Goal: Task Accomplishment & Management: Complete application form

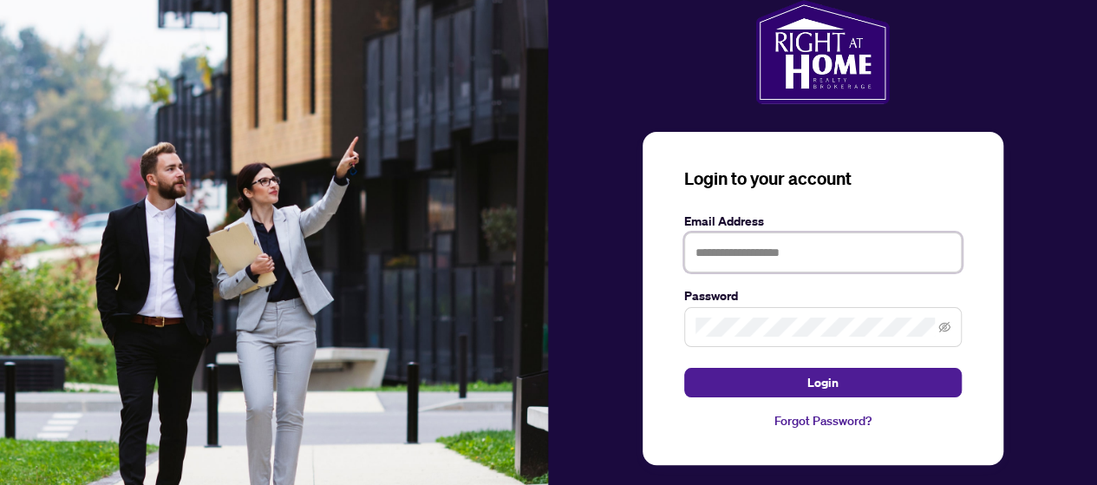
click at [744, 257] on input "text" at bounding box center [824, 253] width 278 height 40
type input "**********"
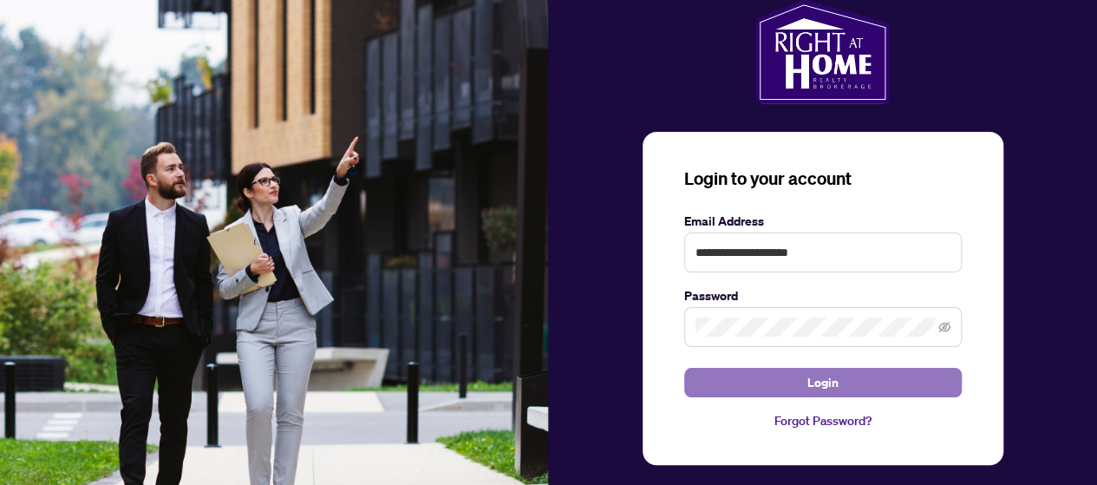
click at [800, 376] on button "Login" at bounding box center [824, 382] width 278 height 29
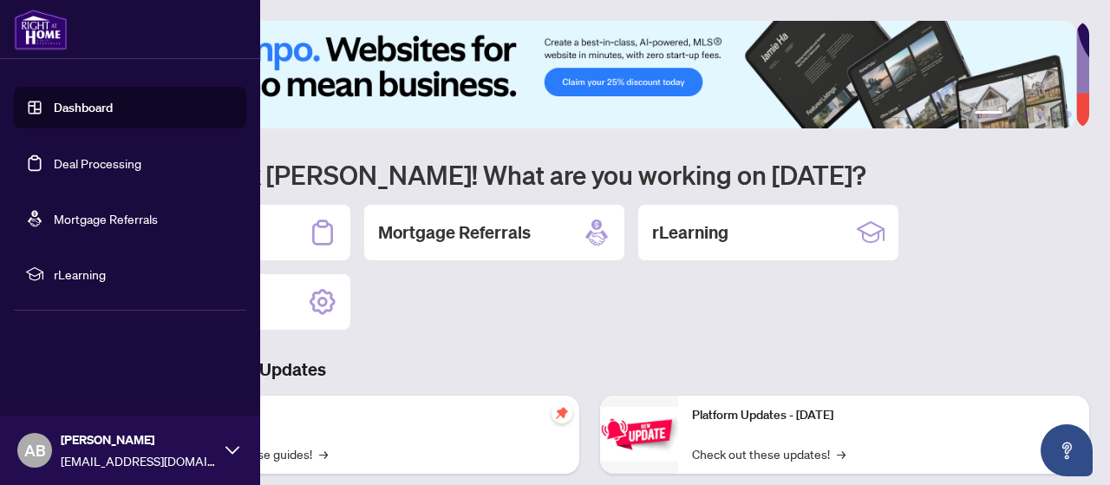
click at [75, 165] on link "Deal Processing" at bounding box center [98, 163] width 88 height 16
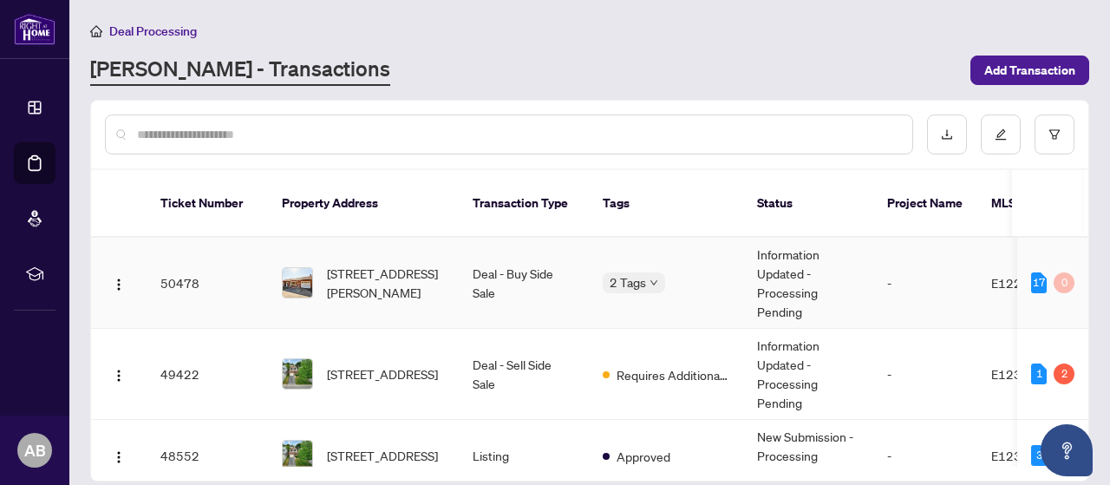
scroll to position [87, 0]
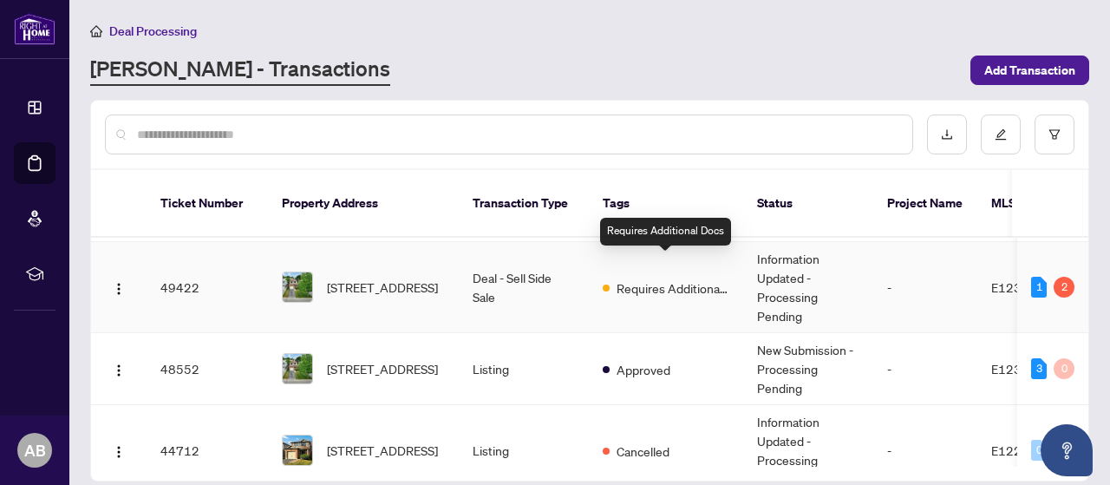
click at [665, 278] on span "Requires Additional Docs" at bounding box center [673, 287] width 113 height 19
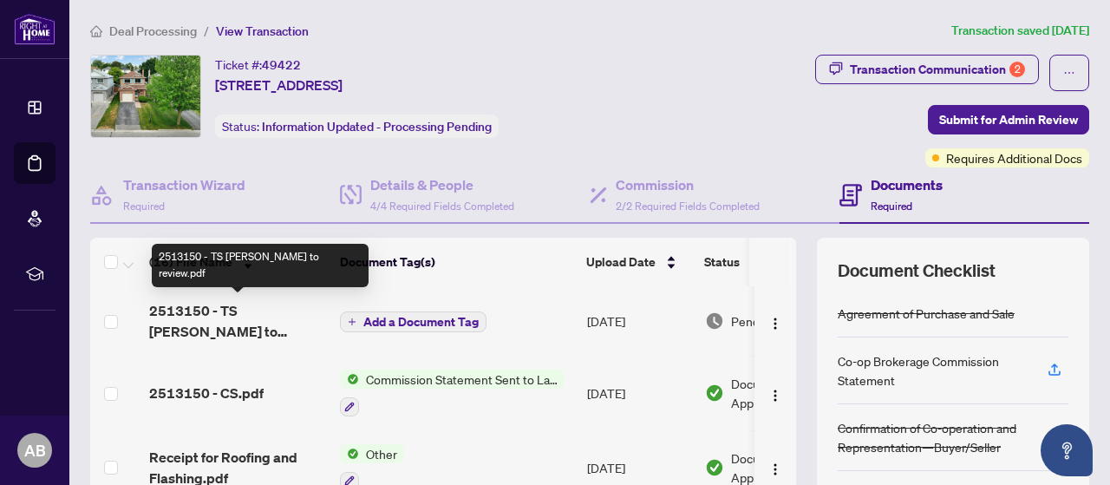
click at [229, 311] on span "2513150 - TS [PERSON_NAME] to review.pdf" at bounding box center [237, 321] width 177 height 42
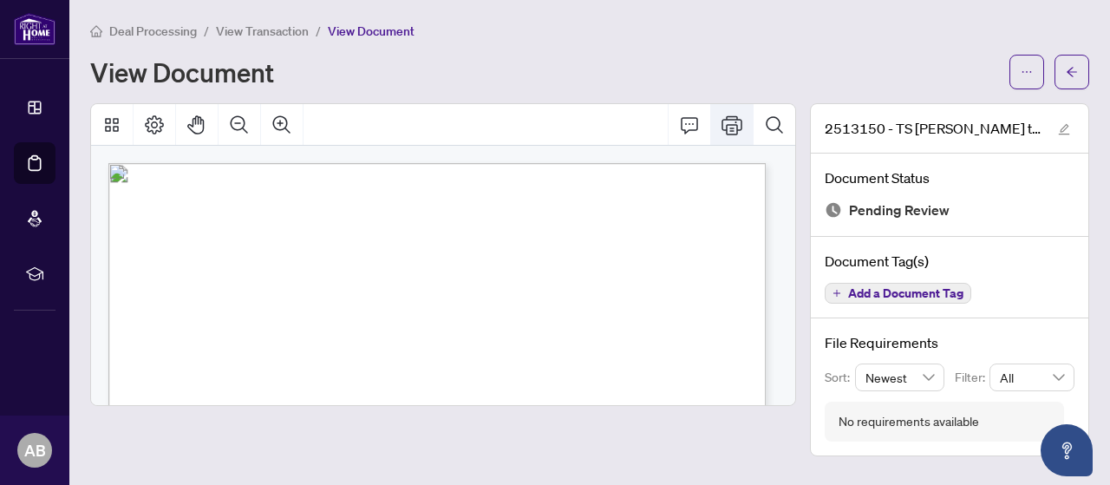
click at [731, 127] on icon "Print" at bounding box center [732, 124] width 21 height 19
click at [1072, 74] on icon "arrow-left" at bounding box center [1072, 72] width 12 height 12
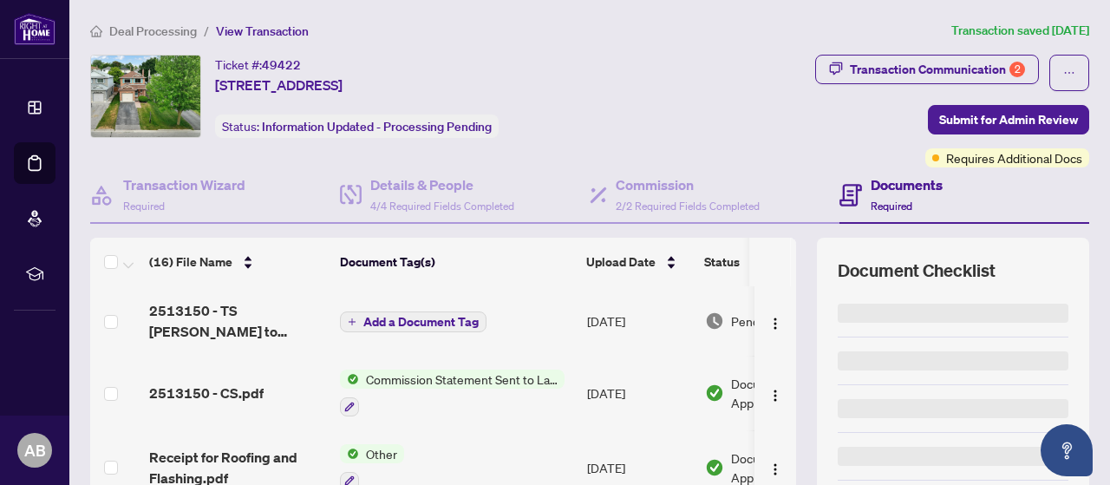
click at [890, 183] on h4 "Documents" at bounding box center [907, 184] width 72 height 21
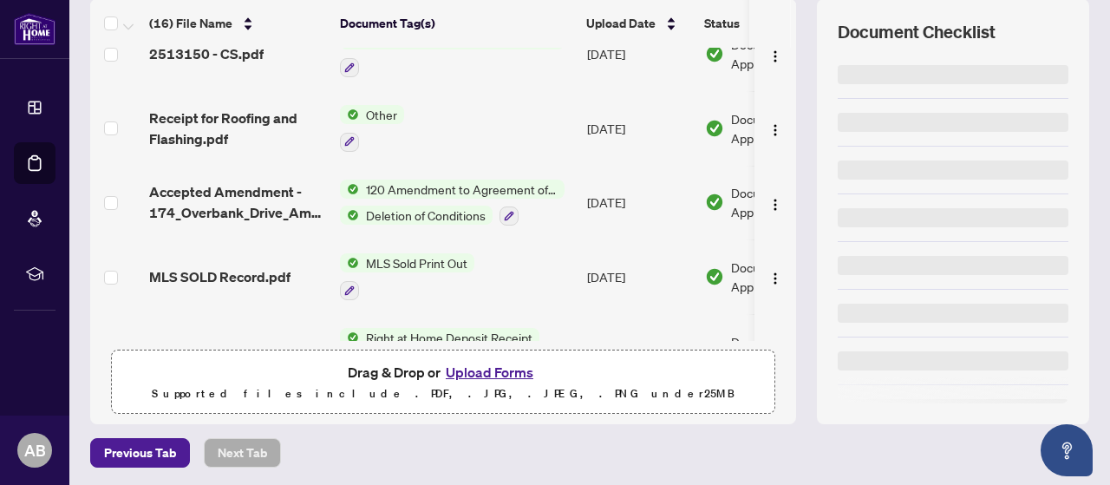
scroll to position [174, 0]
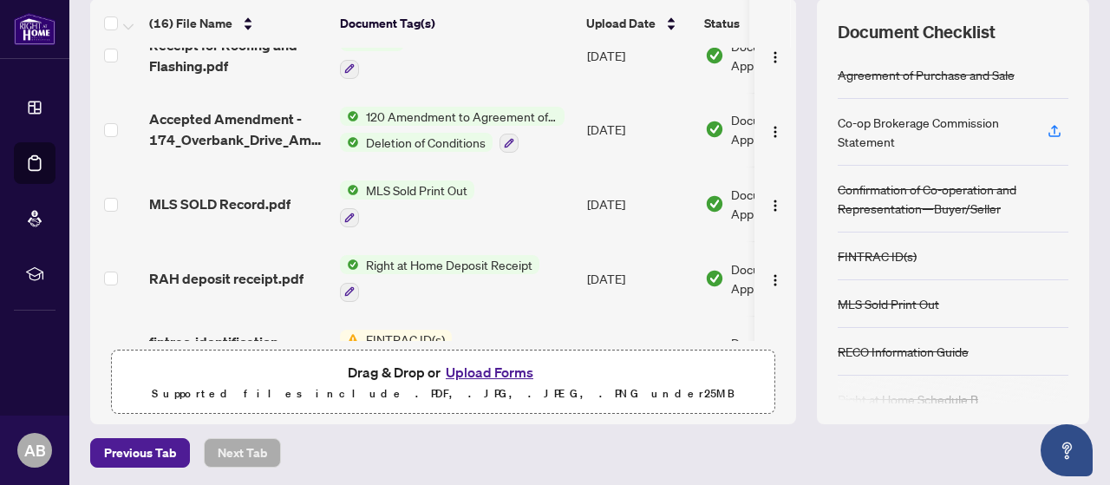
click at [474, 366] on button "Upload Forms" at bounding box center [490, 372] width 98 height 23
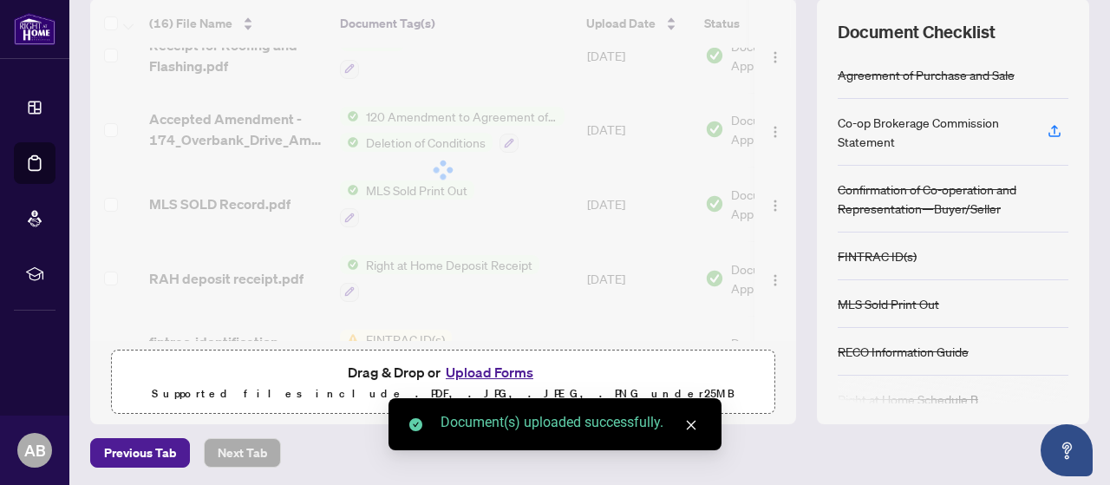
click at [472, 367] on button "Upload Forms" at bounding box center [490, 372] width 98 height 23
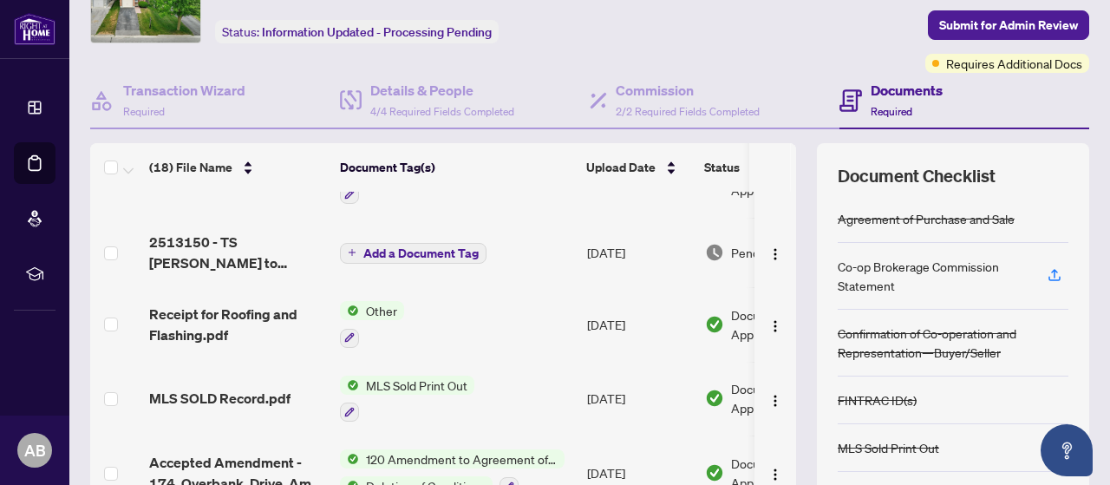
scroll to position [0, 0]
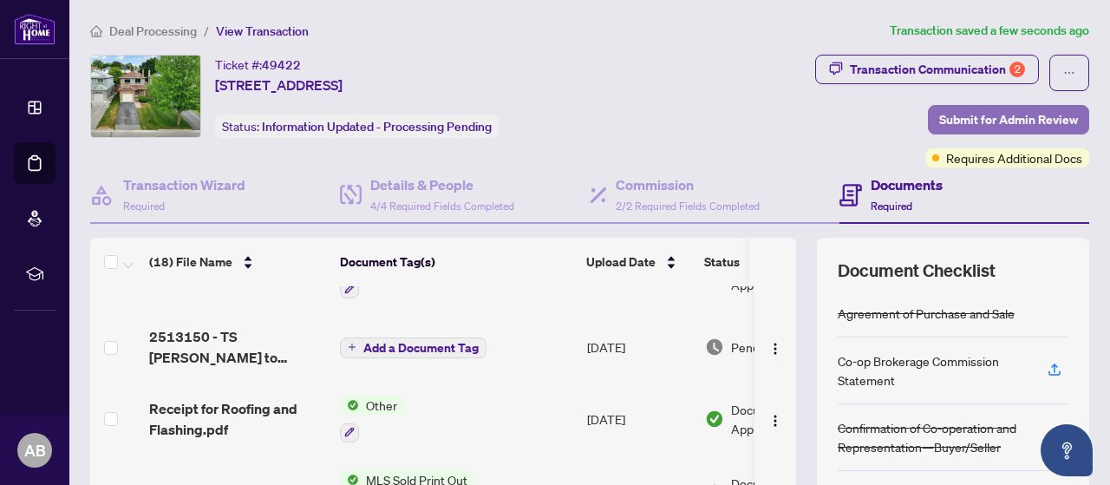
click at [1017, 115] on span "Submit for Admin Review" at bounding box center [1009, 120] width 139 height 28
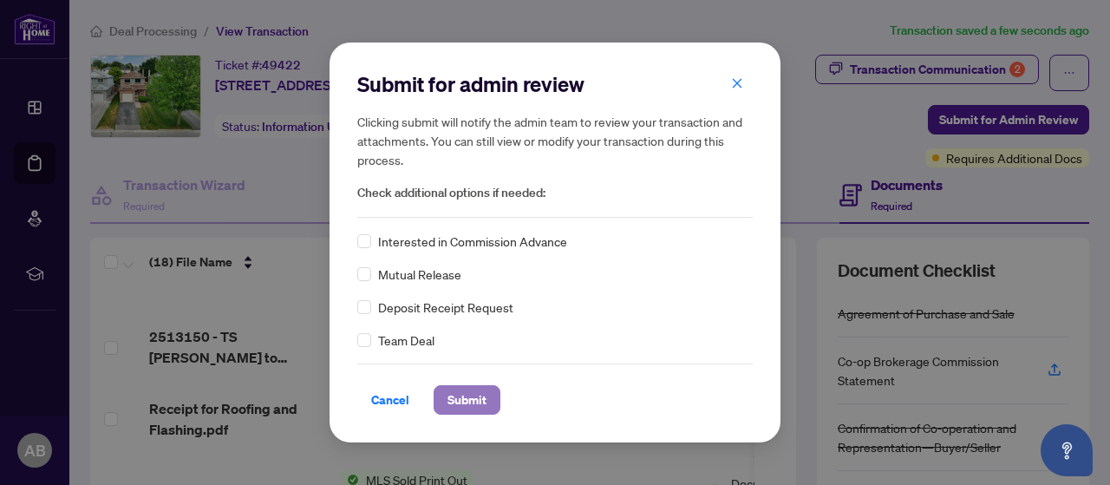
click at [463, 403] on span "Submit" at bounding box center [467, 400] width 39 height 28
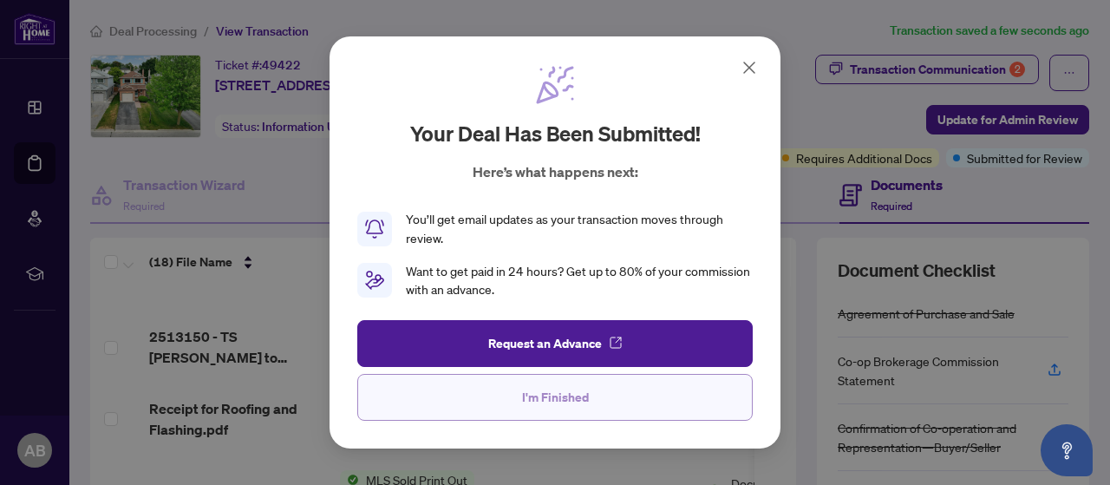
click at [527, 403] on span "I'm Finished" at bounding box center [555, 397] width 67 height 28
